Goal: Transaction & Acquisition: Obtain resource

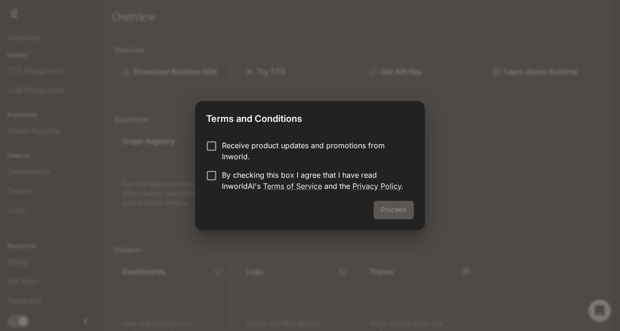
click at [285, 153] on p "Receive product updates and promotions from Inworld." at bounding box center [314, 151] width 184 height 22
drag, startPoint x: 265, startPoint y: 175, endPoint x: 277, endPoint y: 188, distance: 17.9
click at [265, 175] on p "By checking this box I agree that I have read InworldAI's Terms of Service and …" at bounding box center [314, 180] width 184 height 22
click at [387, 213] on button "Proceed" at bounding box center [393, 210] width 40 height 18
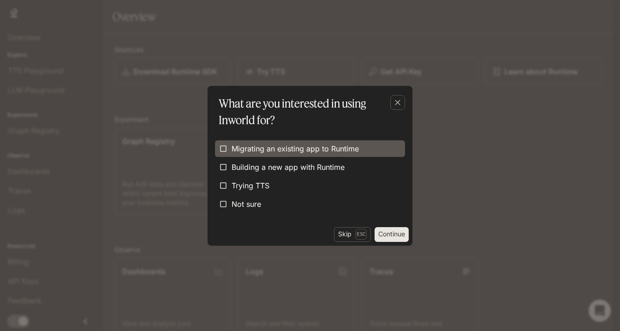
click at [335, 153] on span "Migrating an existing app to Runtime" at bounding box center [294, 148] width 127 height 11
click at [323, 154] on span "Migrating an existing app to Runtime" at bounding box center [294, 148] width 127 height 11
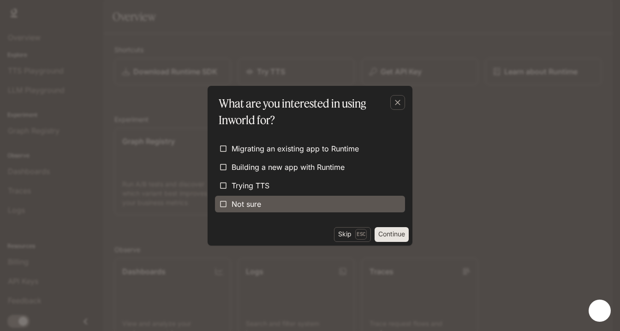
click at [249, 210] on label "Not sure" at bounding box center [310, 203] width 190 height 17
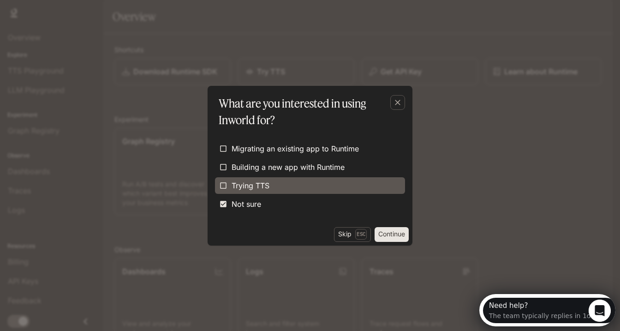
click at [254, 186] on span "Trying TTS" at bounding box center [250, 185] width 38 height 11
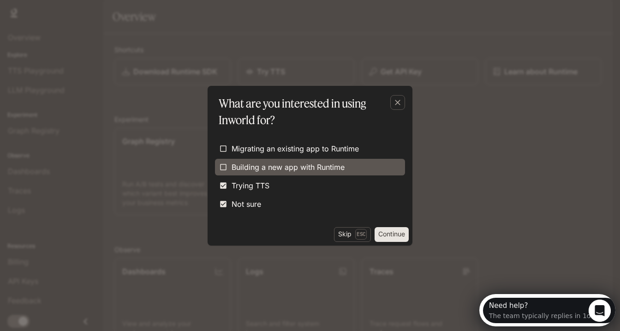
click at [287, 174] on label "Building a new app with Runtime" at bounding box center [310, 167] width 190 height 17
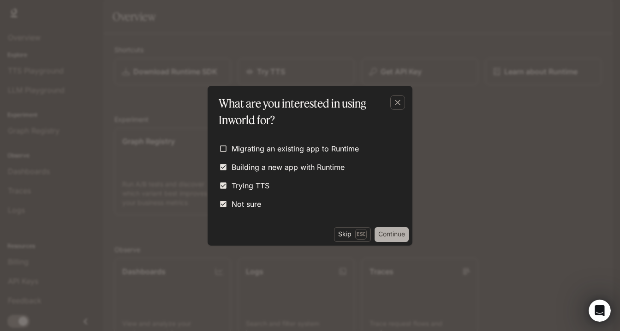
click at [386, 237] on button "Continue" at bounding box center [391, 234] width 34 height 15
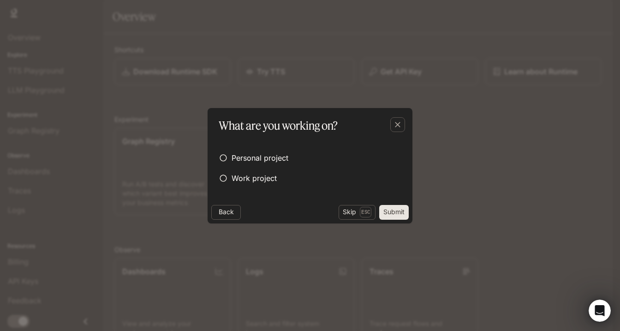
drag, startPoint x: 294, startPoint y: 164, endPoint x: 356, endPoint y: 187, distance: 66.5
click at [294, 164] on label "Personal project" at bounding box center [310, 157] width 190 height 17
click at [389, 214] on button "Submit" at bounding box center [394, 212] width 30 height 15
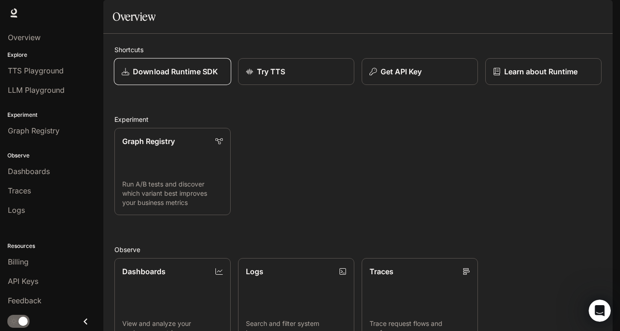
click at [158, 85] on link "Download Runtime SDK" at bounding box center [173, 71] width 118 height 27
click at [408, 85] on button "Get API Key" at bounding box center [420, 71] width 118 height 27
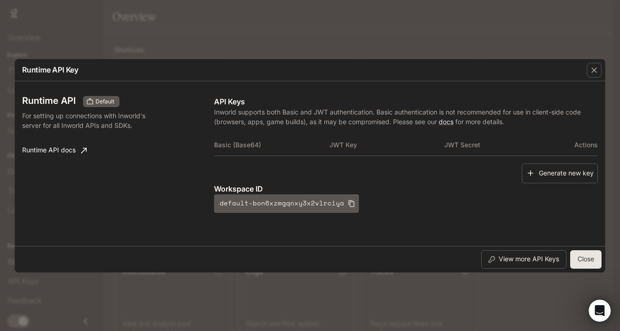
click at [220, 136] on th "Basic (Base64)" at bounding box center [271, 145] width 115 height 22
click at [249, 196] on button "default-bon6xzmgqnxy3x2vlrciya" at bounding box center [286, 203] width 145 height 18
